Goal: Use online tool/utility: Use online tool/utility

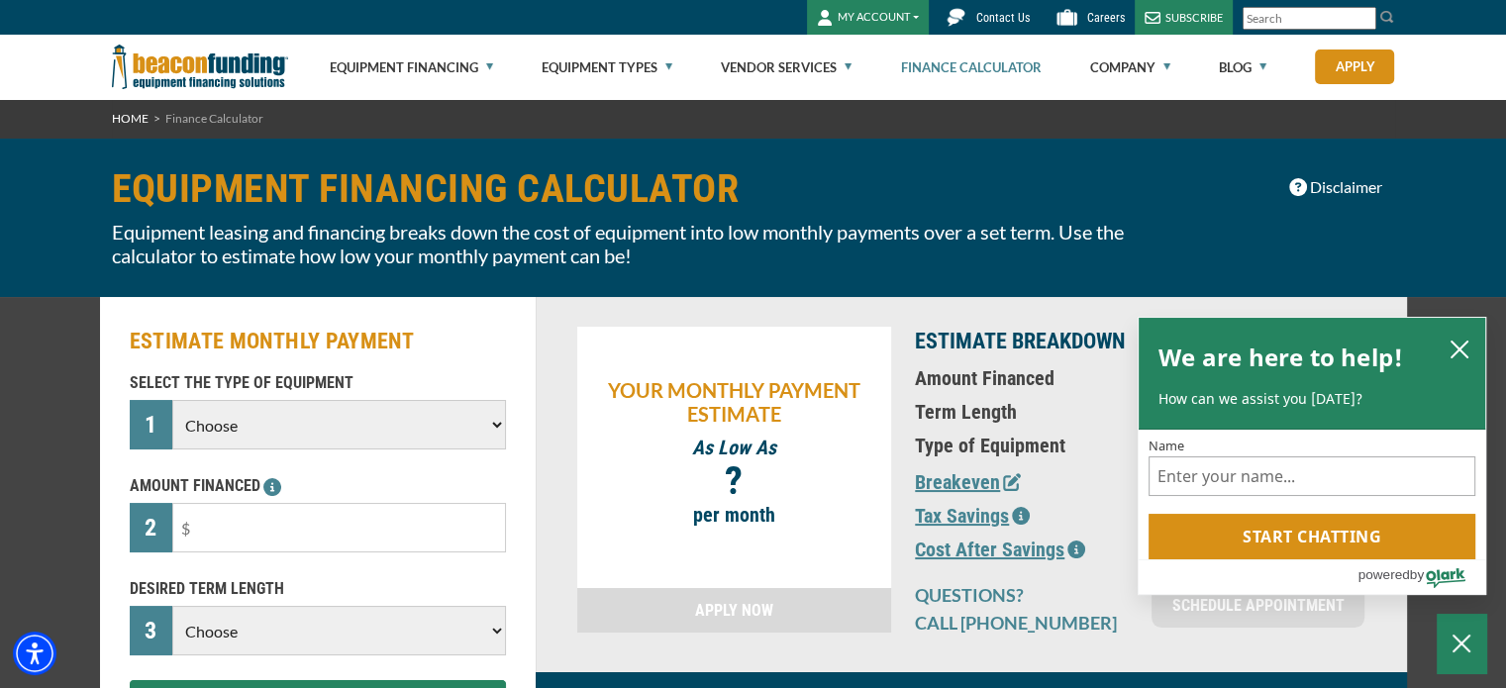
click at [495, 420] on select "Choose Backhoe Boom/Bucket Truck Chipper Commercial Mower Crane DTG/DTF Printin…" at bounding box center [338, 425] width 333 height 50
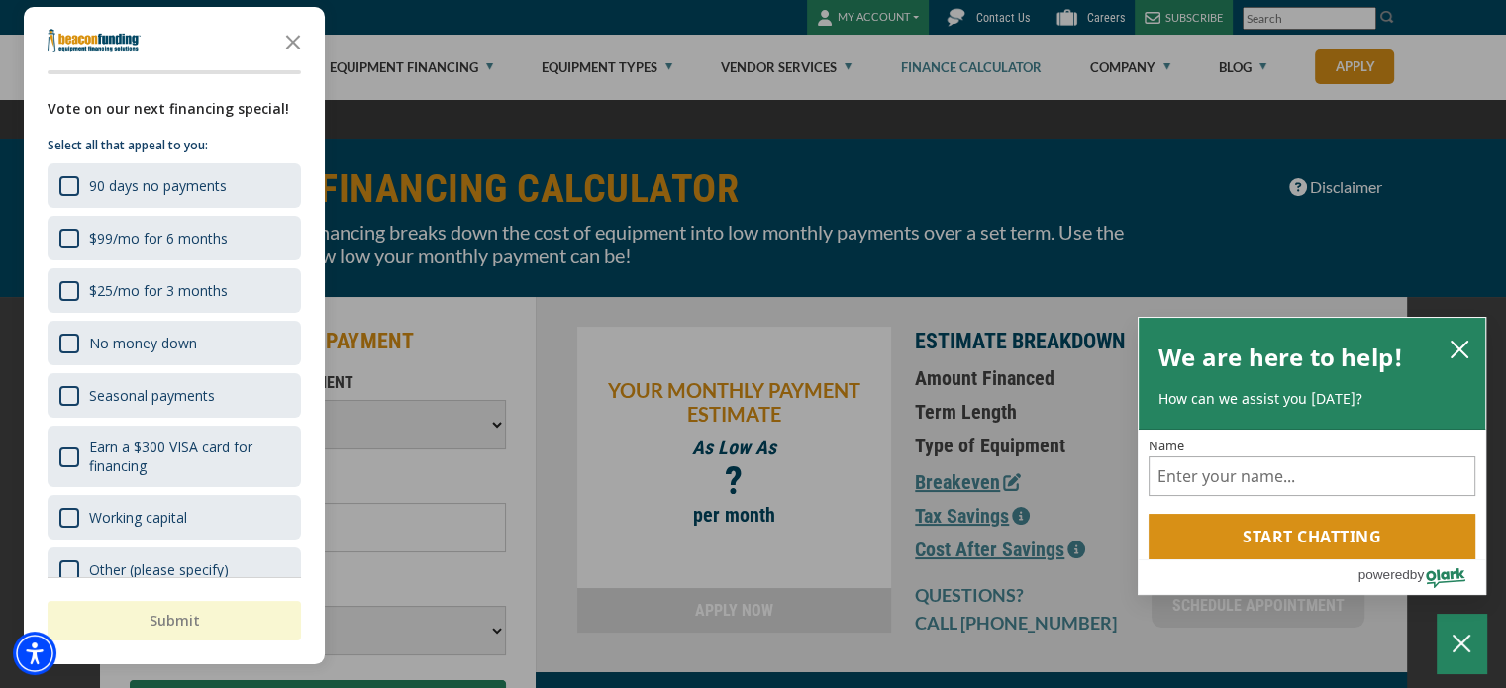
select select "21"
click at [172, 400] on select "Choose Backhoe Boom/Bucket Truck Chipper Commercial Mower Crane DTG/DTF Printin…" at bounding box center [338, 425] width 333 height 50
click at [436, 542] on div "button" at bounding box center [753, 344] width 1506 height 688
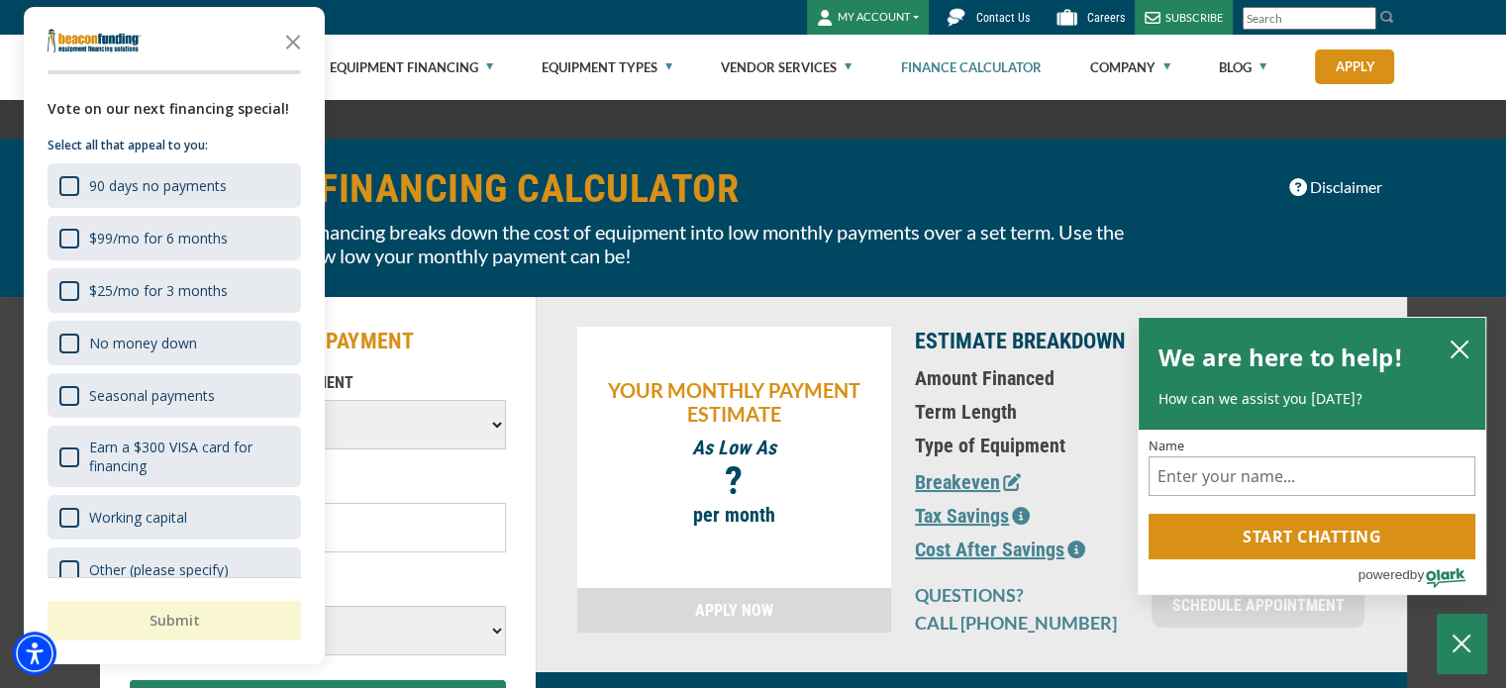
click at [421, 621] on select "Choose 36 Months 48 Months 60 Months" at bounding box center [338, 631] width 333 height 50
click at [288, 23] on icon "Close the survey" at bounding box center [293, 41] width 40 height 40
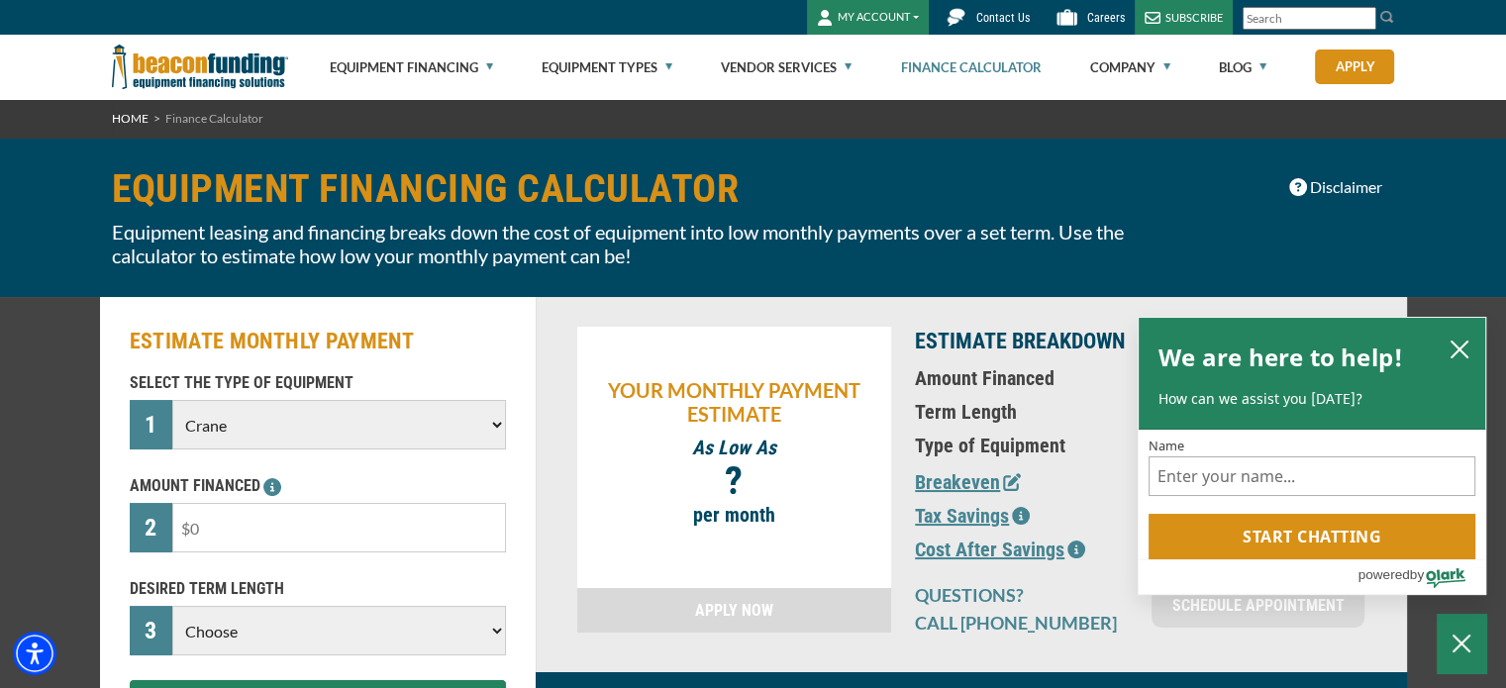
drag, startPoint x: 203, startPoint y: 523, endPoint x: 164, endPoint y: 517, distance: 39.1
click at [165, 517] on div "2" at bounding box center [318, 528] width 376 height 50
type input "$40,776"
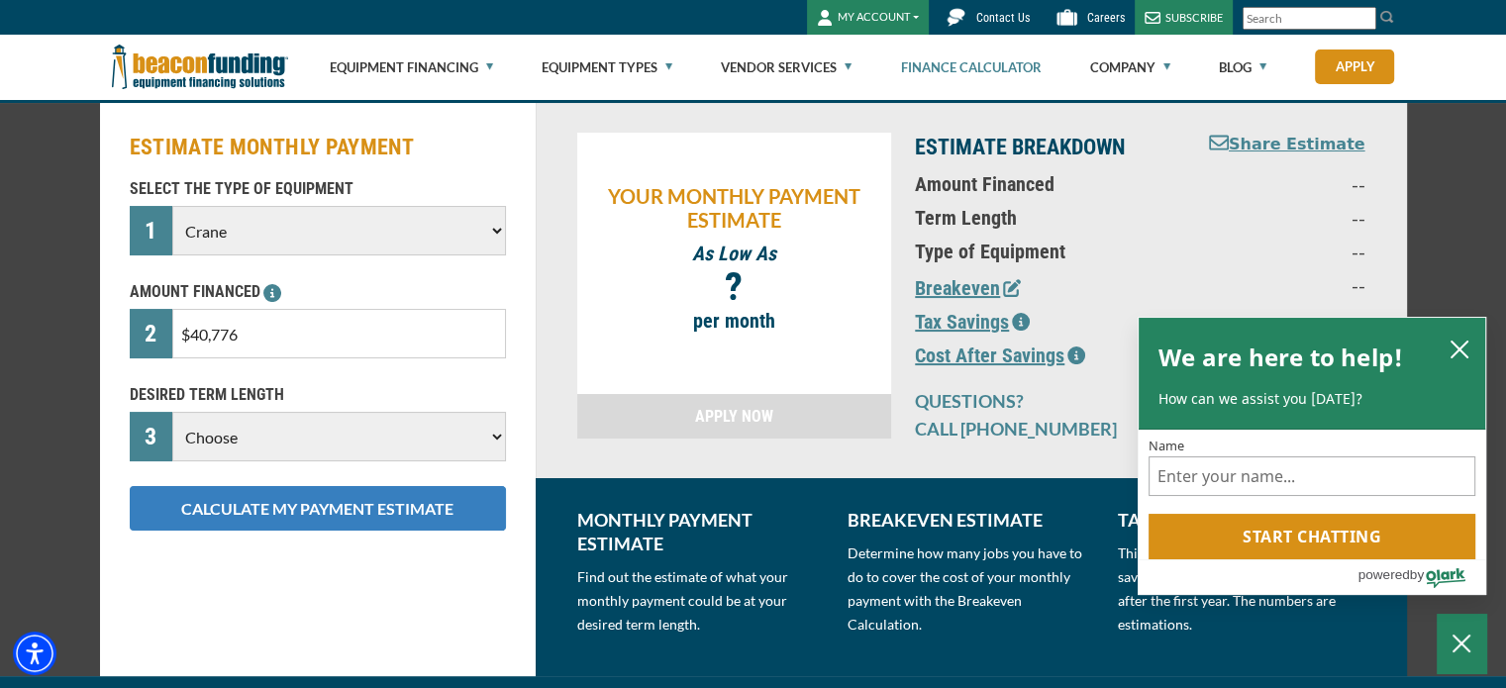
scroll to position [198, 0]
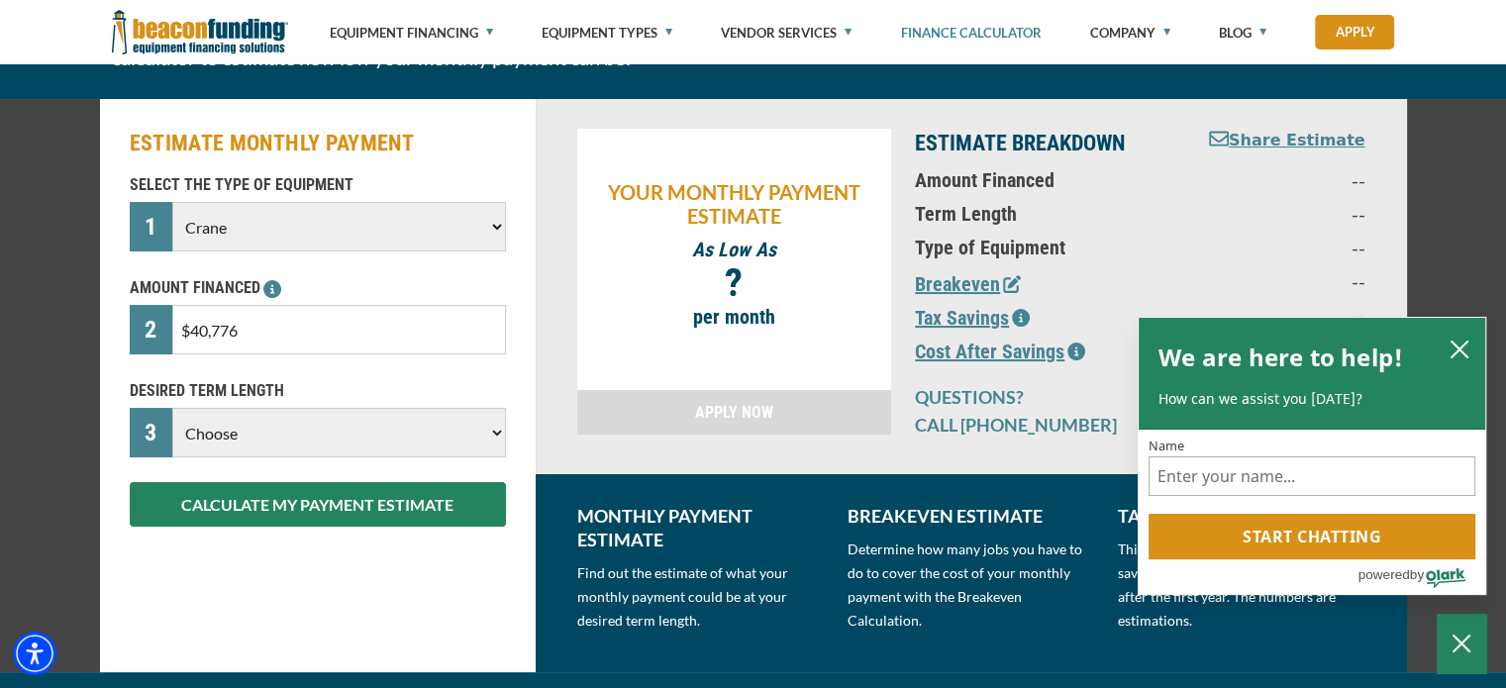
click at [495, 424] on select "Choose 36 Months 48 Months 60 Months" at bounding box center [338, 433] width 333 height 50
